Goal: Information Seeking & Learning: Learn about a topic

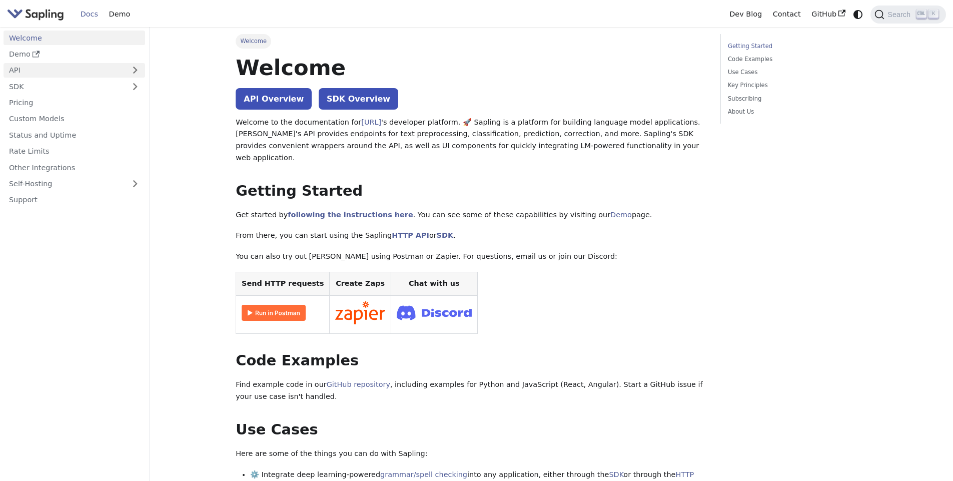
click at [89, 72] on link "API" at bounding box center [65, 70] width 122 height 15
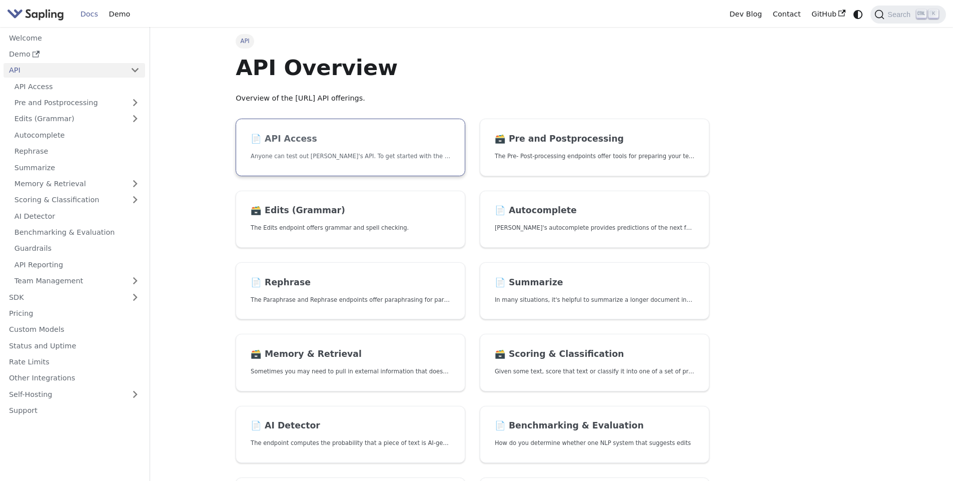
click at [339, 160] on p "Anyone can test out [PERSON_NAME]'s API. To get started with the API, simply:" at bounding box center [351, 157] width 200 height 10
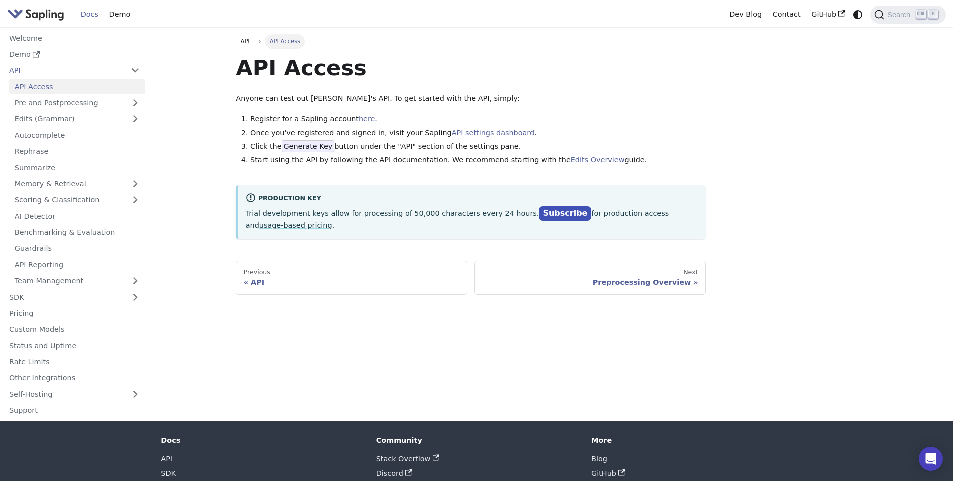
click at [359, 116] on link "here" at bounding box center [367, 119] width 16 height 8
click at [469, 132] on link "API settings dashboard" at bounding box center [493, 133] width 83 height 8
click at [789, 12] on link "Contact" at bounding box center [786, 15] width 39 height 16
click at [129, 168] on link "Summarize" at bounding box center [77, 167] width 136 height 15
click at [259, 226] on link "usage-based pricing" at bounding box center [295, 225] width 73 height 8
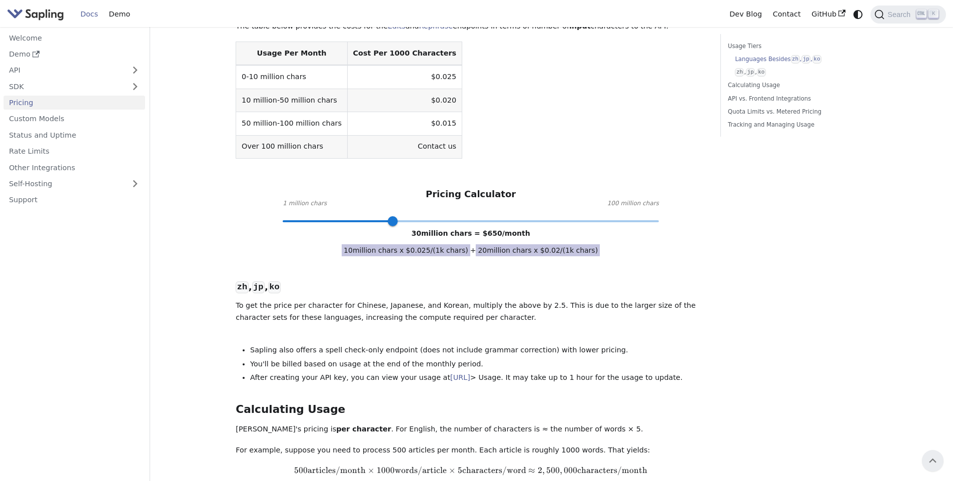
scroll to position [319, 0]
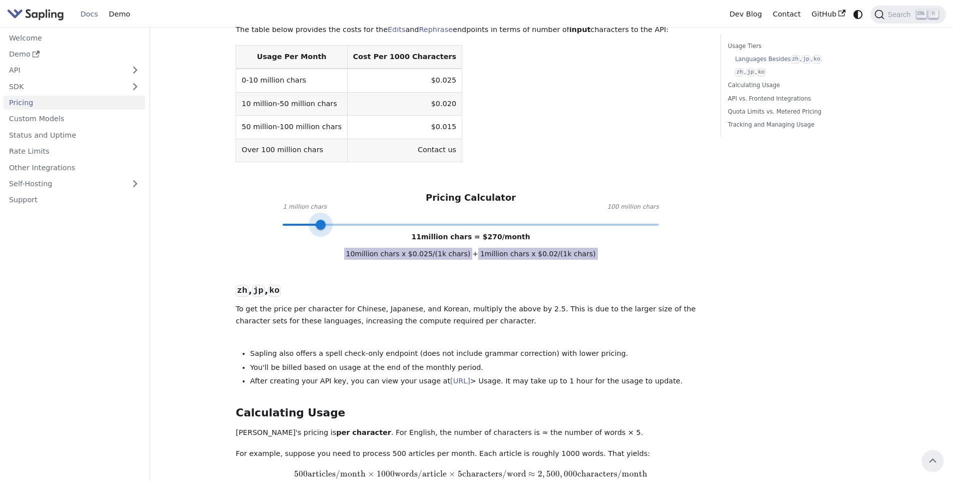
type input "15"
drag, startPoint x: 386, startPoint y: 203, endPoint x: 337, endPoint y: 203, distance: 49.0
click at [337, 220] on span at bounding box center [336, 225] width 10 height 10
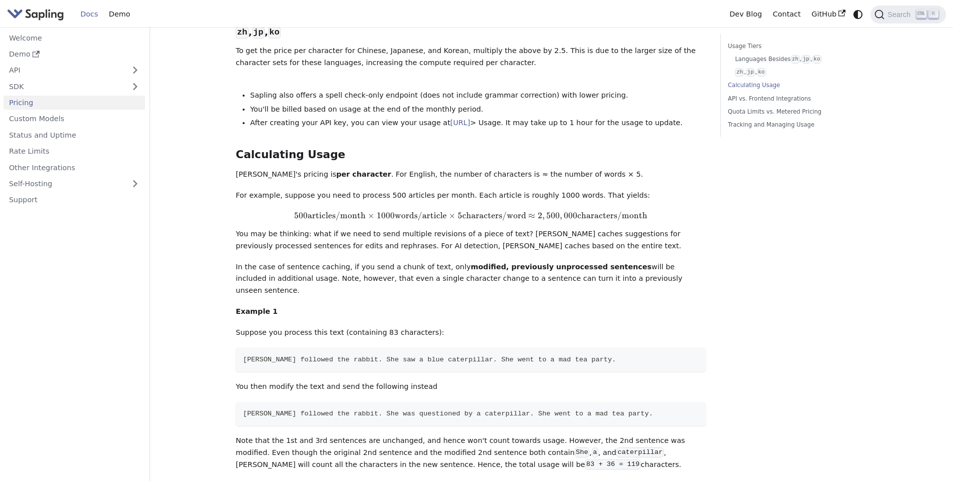
scroll to position [578, 0]
click at [113, 66] on link "API" at bounding box center [65, 70] width 122 height 15
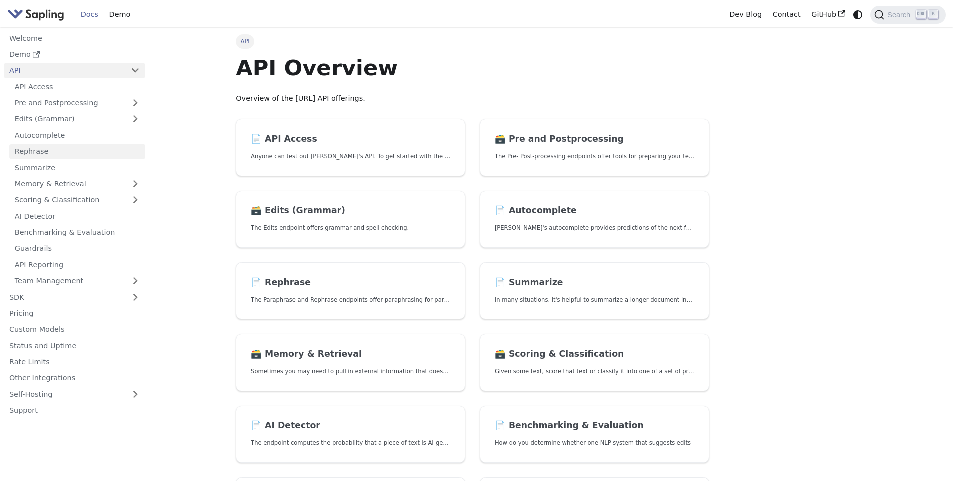
click at [51, 157] on link "Rephrase" at bounding box center [77, 151] width 136 height 15
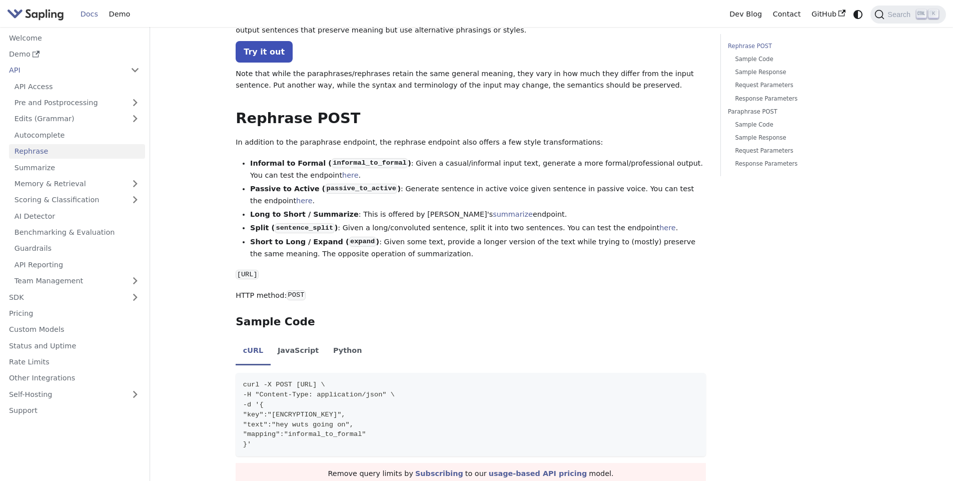
scroll to position [82, 0]
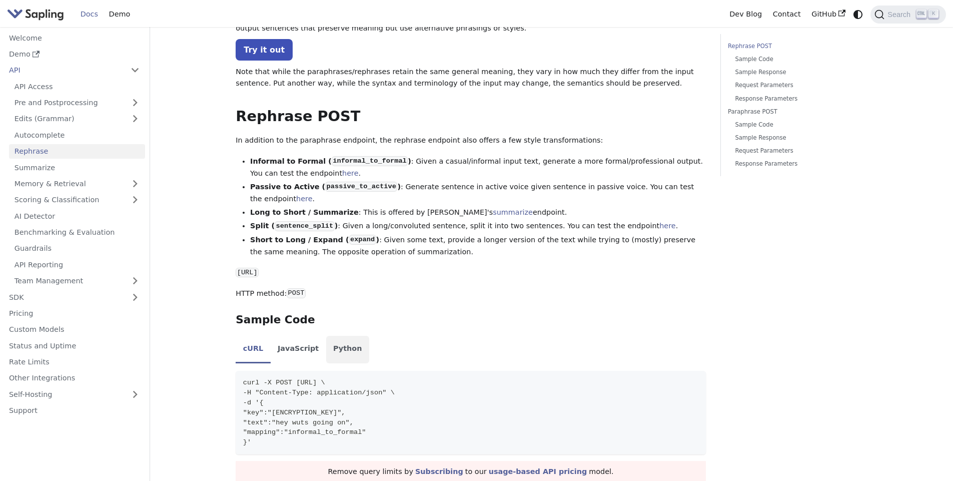
click at [347, 337] on li "Python" at bounding box center [347, 350] width 43 height 28
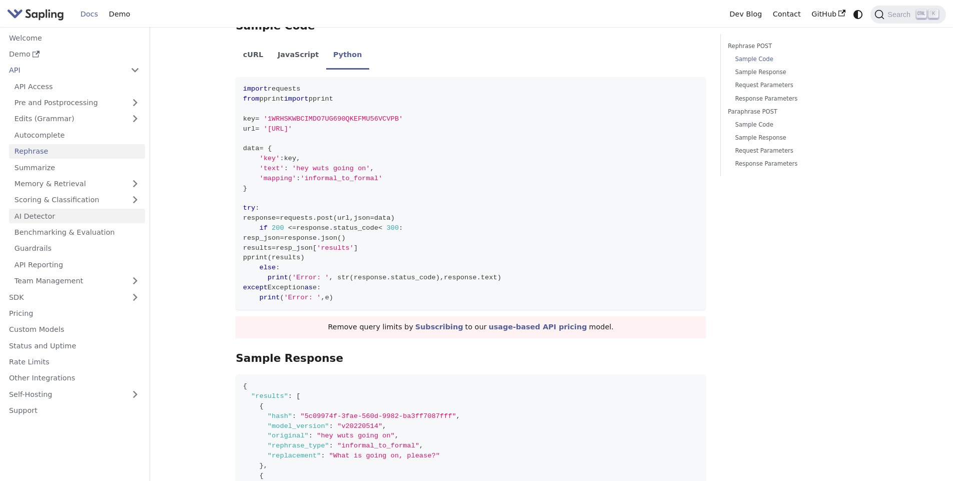
scroll to position [376, 0]
